Goal: Find specific page/section: Find specific page/section

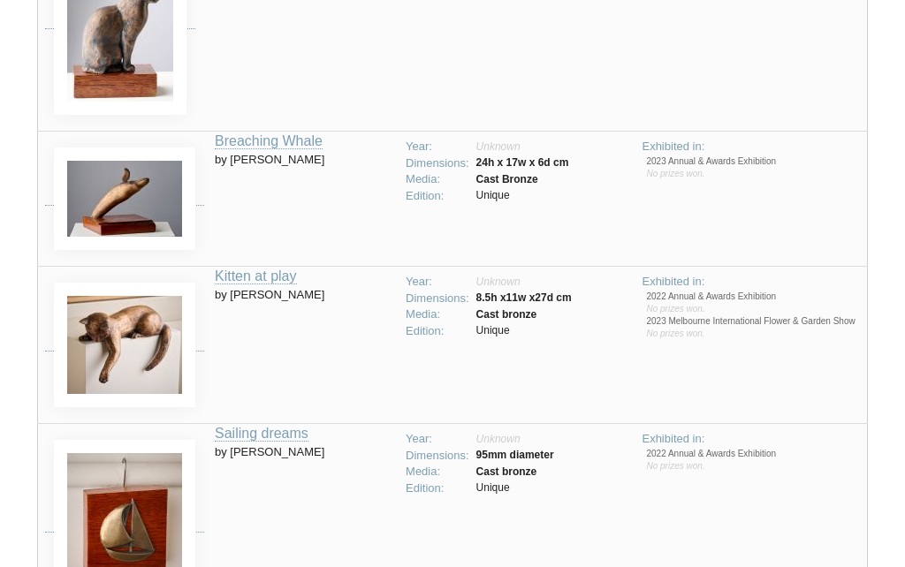
scroll to position [1170, 0]
click at [806, 380] on td "Exhibited in: 2022 Annual & Awards Exhibition No prizes won. 2023 Melbourne Int…" at bounding box center [750, 345] width 232 height 157
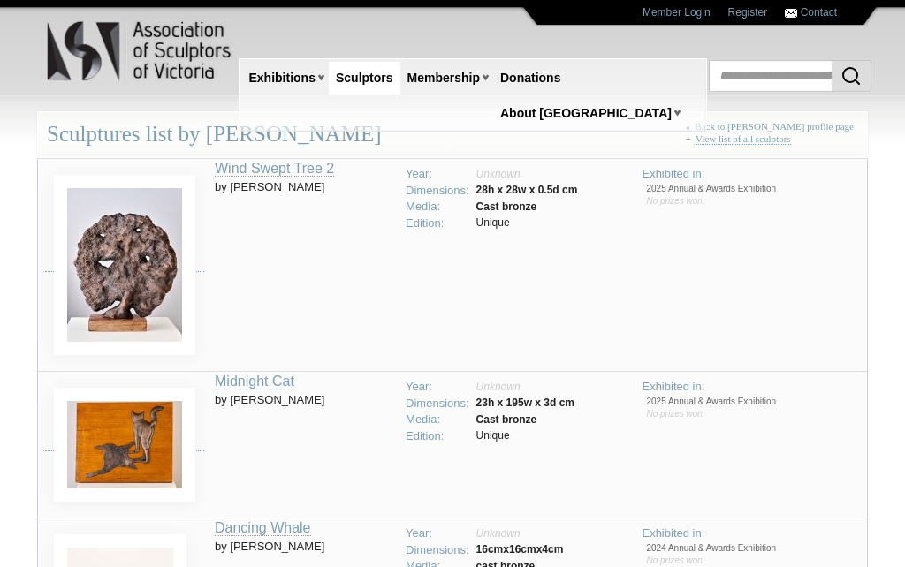
click at [824, 124] on link "Back to [PERSON_NAME] profile page" at bounding box center [773, 126] width 159 height 11
